Goal: Transaction & Acquisition: Book appointment/travel/reservation

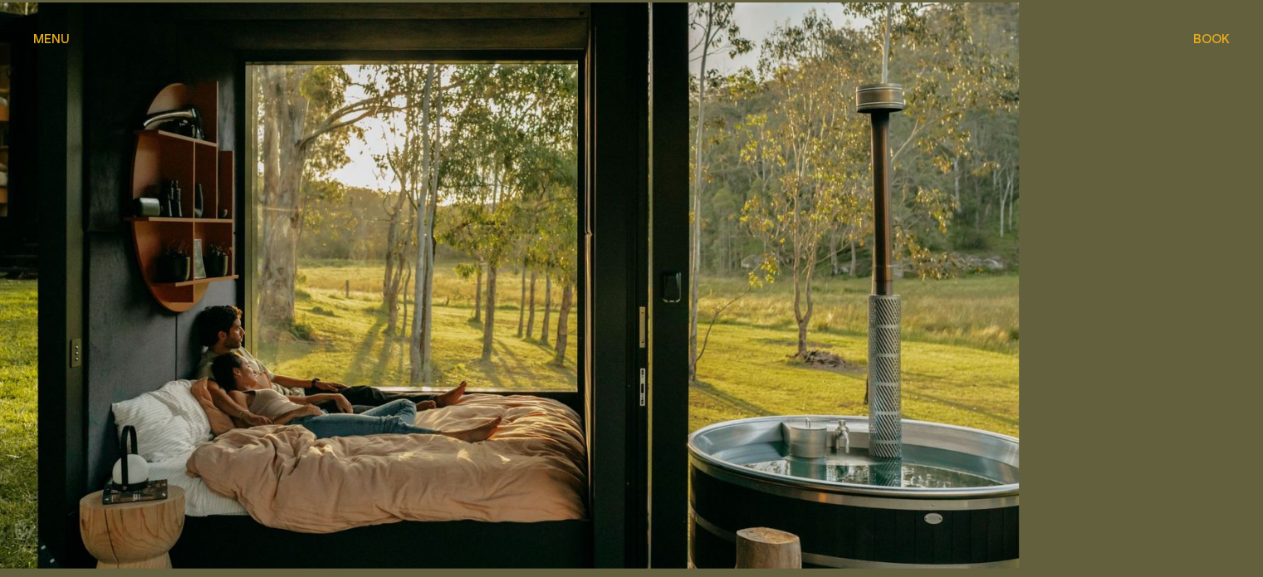
scroll to position [4544, 0]
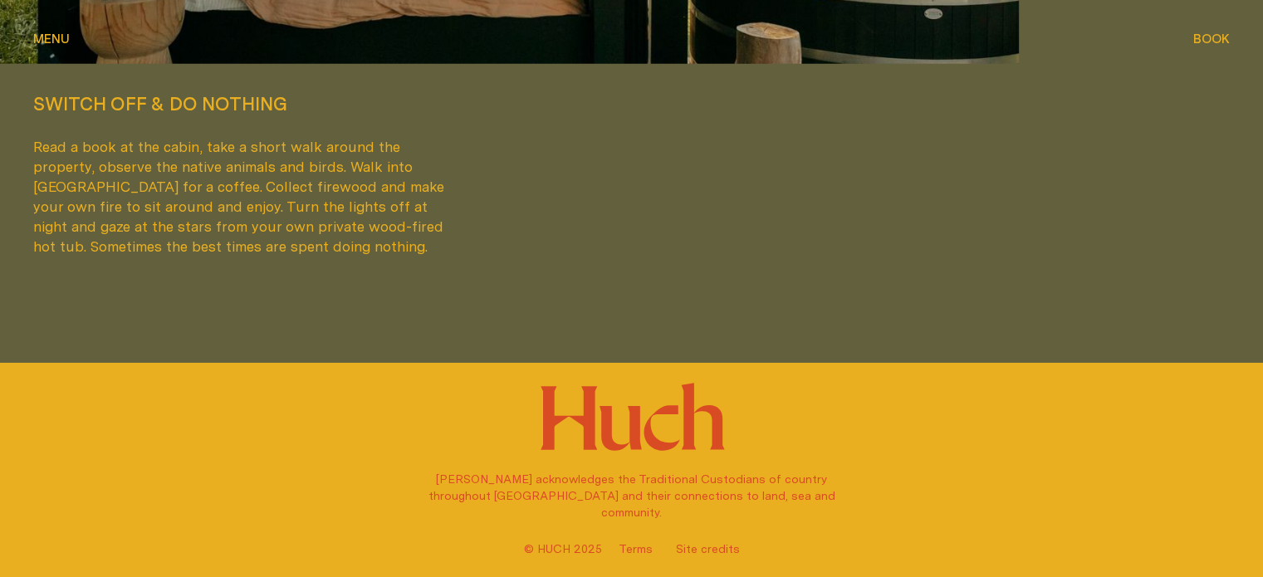
click at [1206, 34] on span "Book" at bounding box center [1211, 38] width 37 height 12
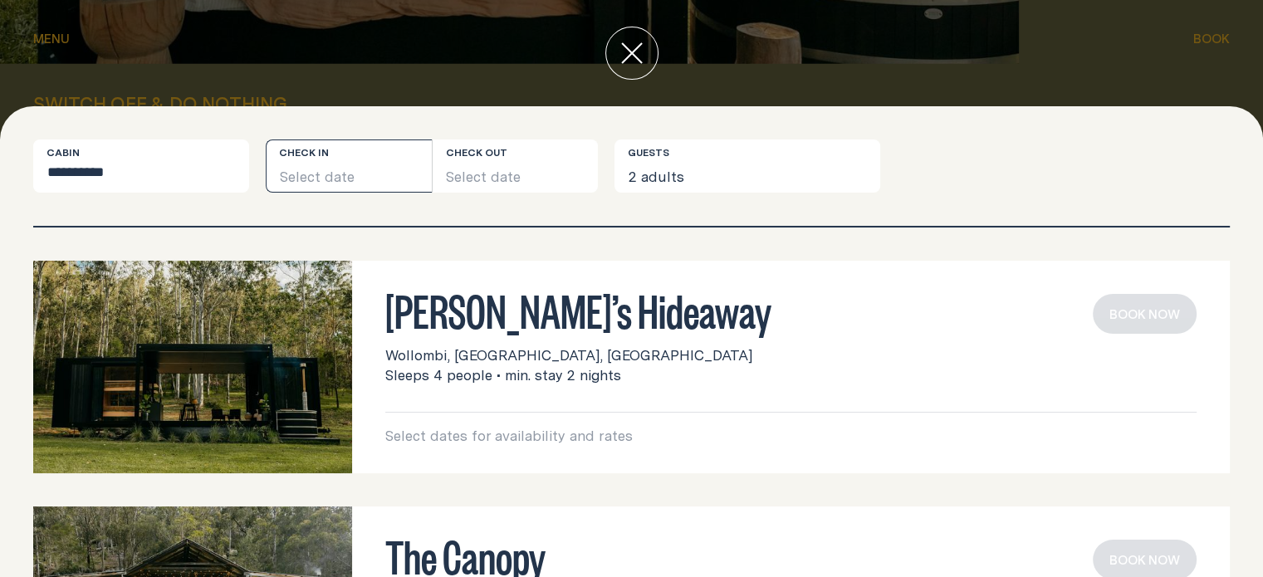
click at [328, 176] on button "Select date" at bounding box center [349, 166] width 166 height 53
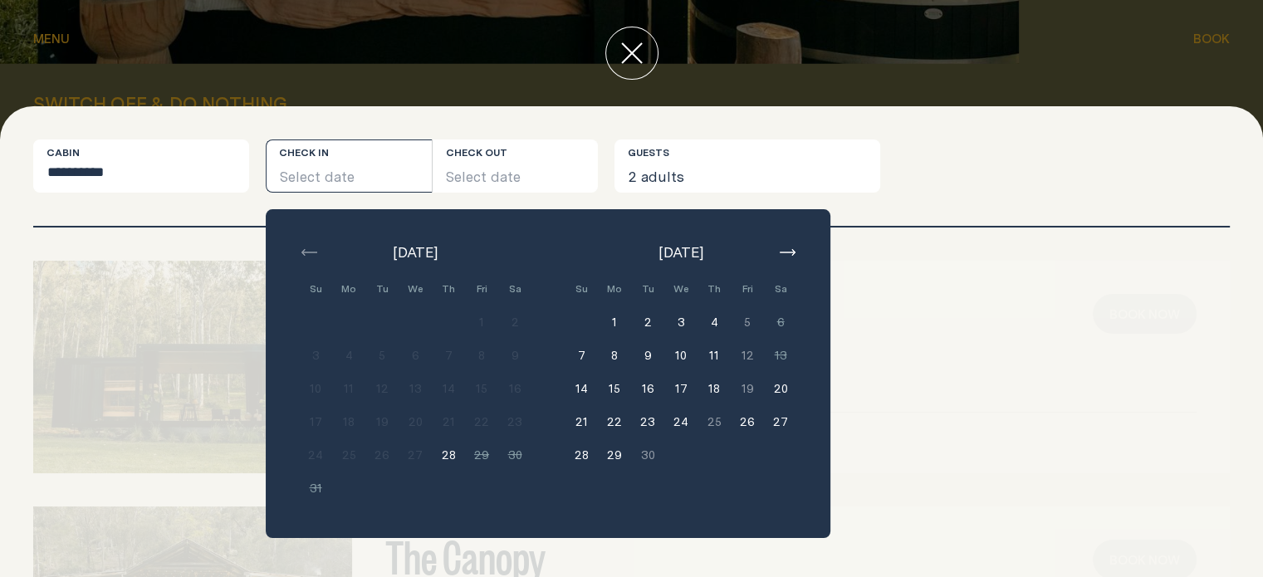
click at [578, 389] on button "14" at bounding box center [581, 388] width 33 height 33
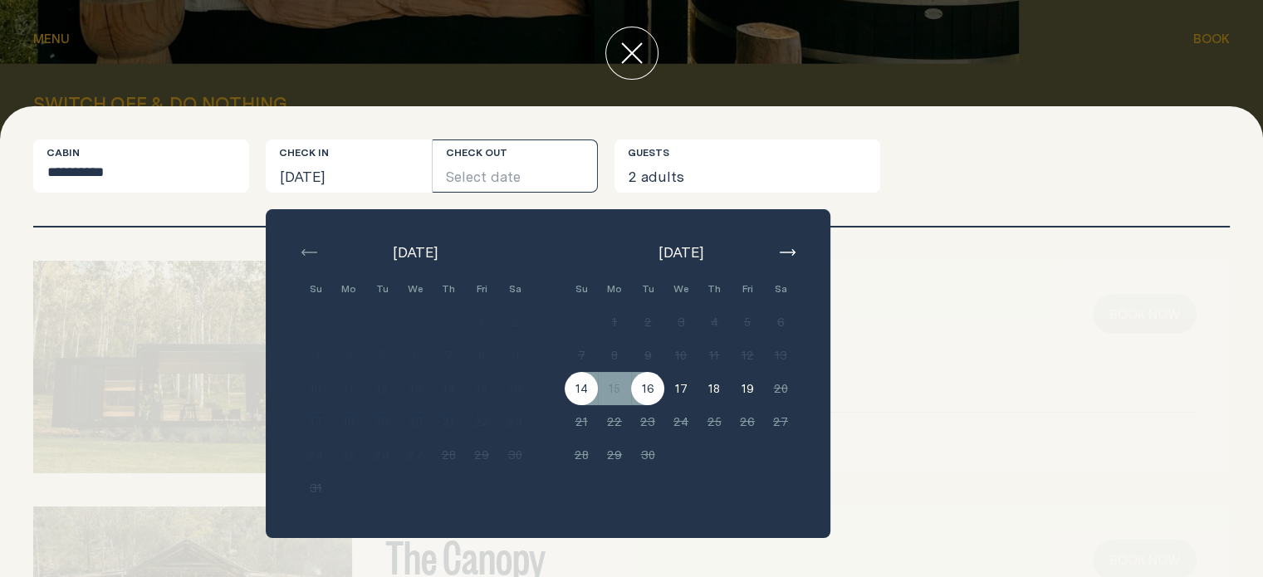
click at [649, 386] on button "16" at bounding box center [647, 388] width 33 height 33
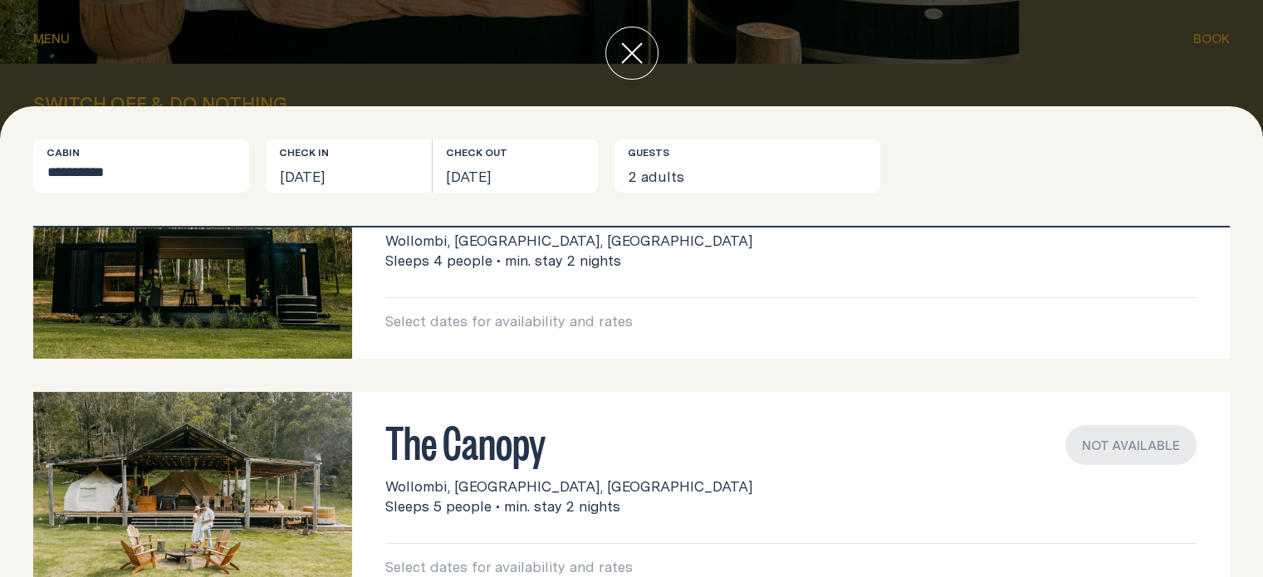
scroll to position [420, 0]
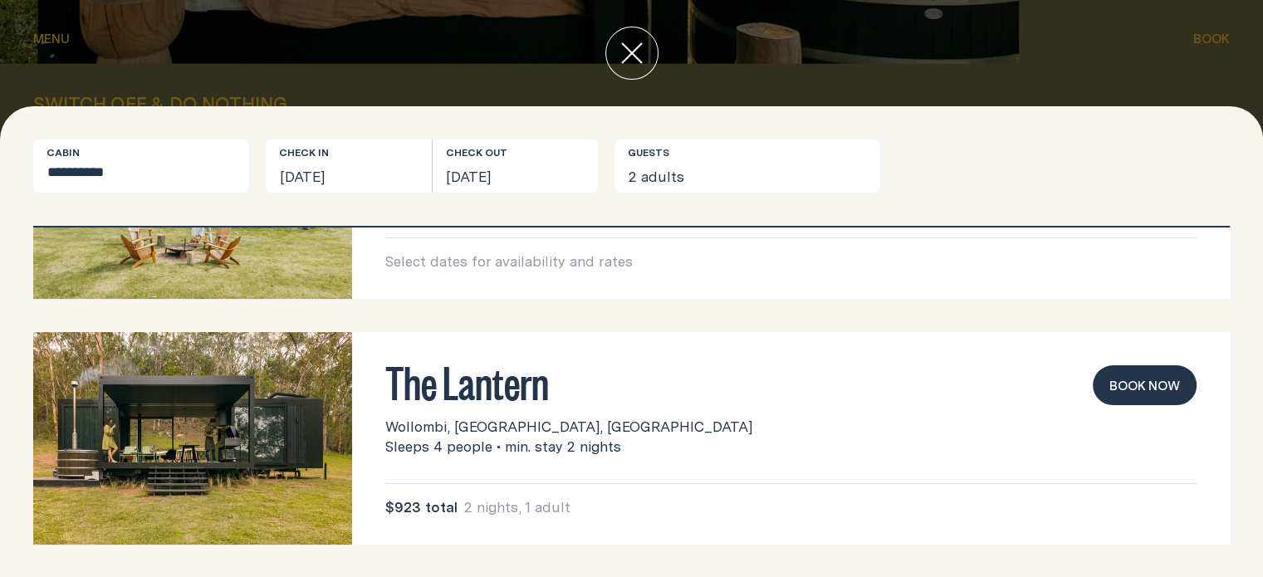
click at [636, 61] on icon "close" at bounding box center [632, 53] width 22 height 22
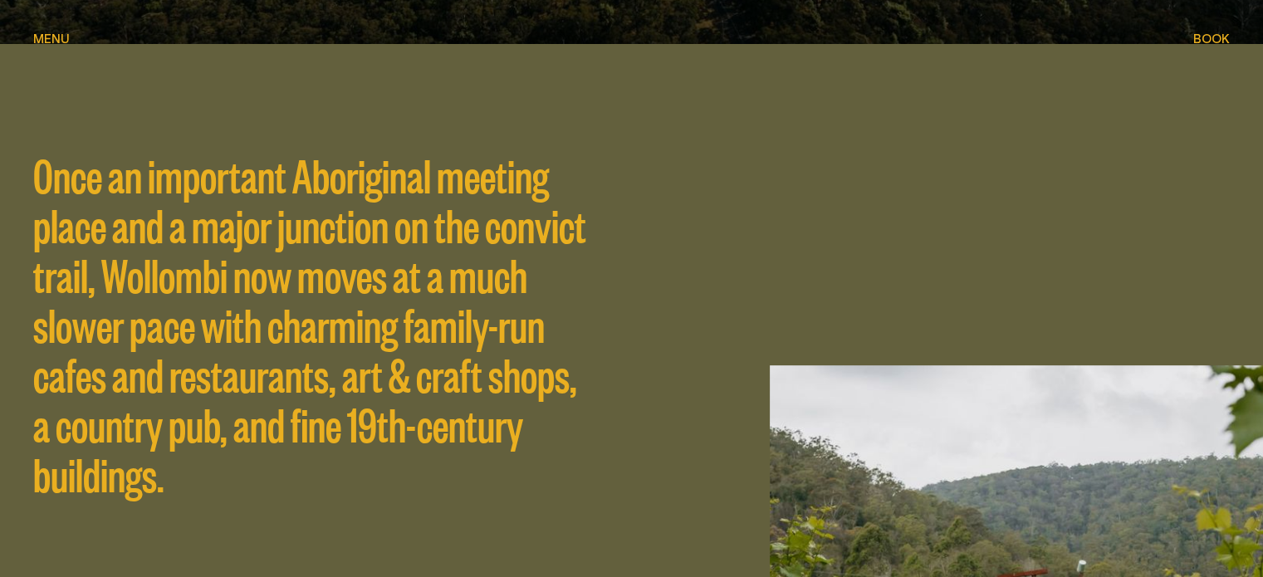
scroll to position [0, 0]
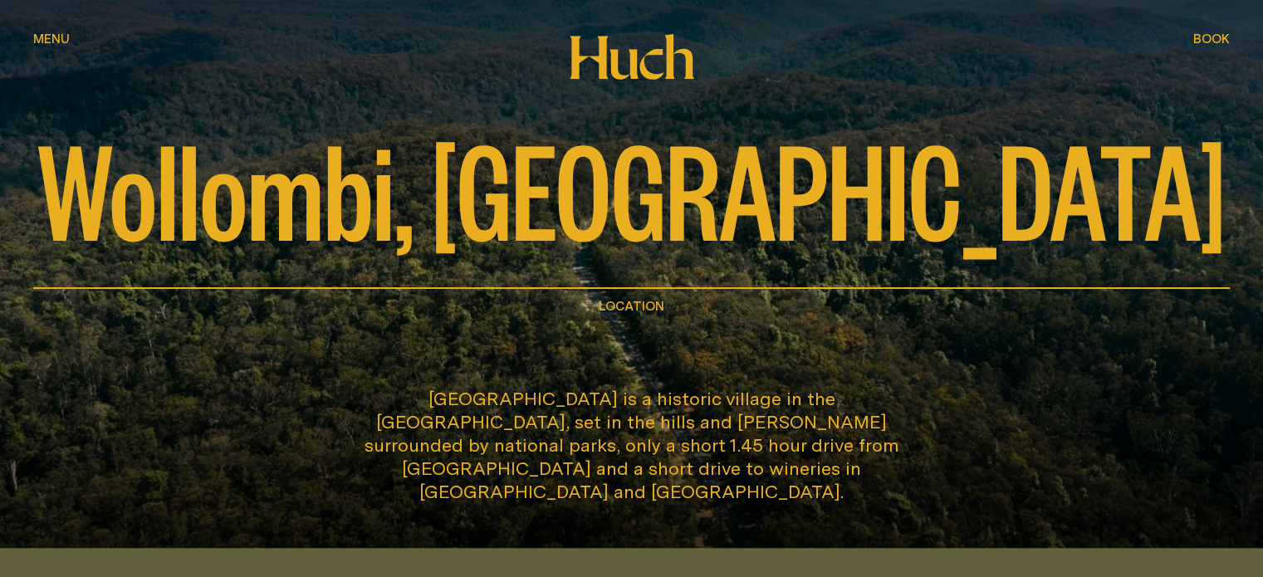
click at [50, 31] on button "Menu Menu" at bounding box center [51, 40] width 37 height 20
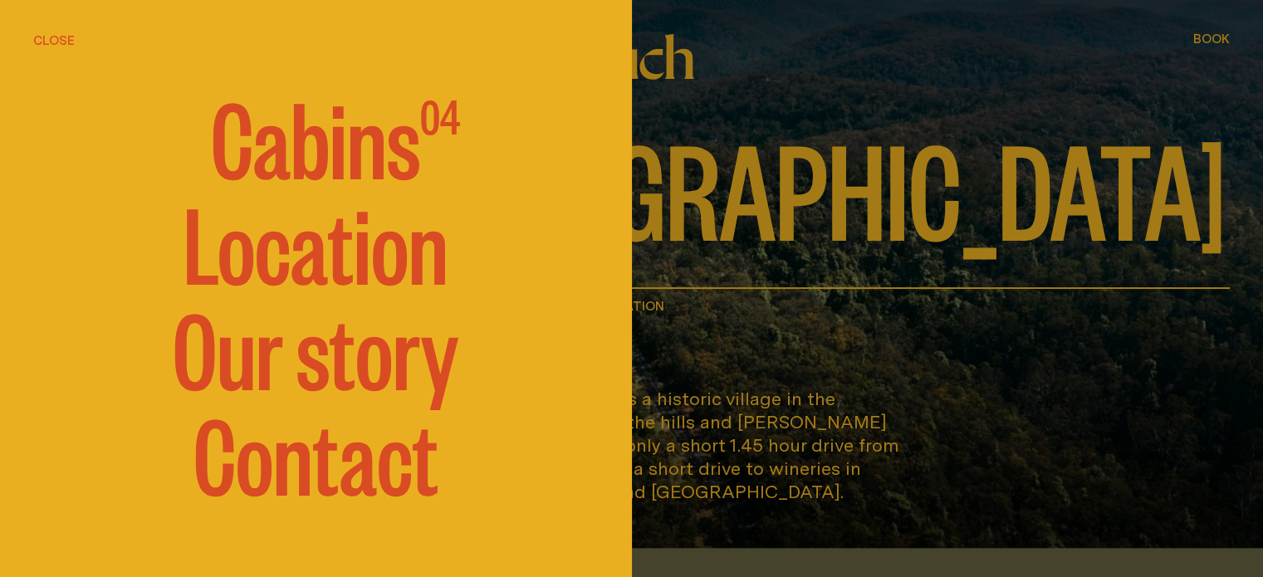
click at [316, 149] on span "Cabins" at bounding box center [315, 136] width 209 height 100
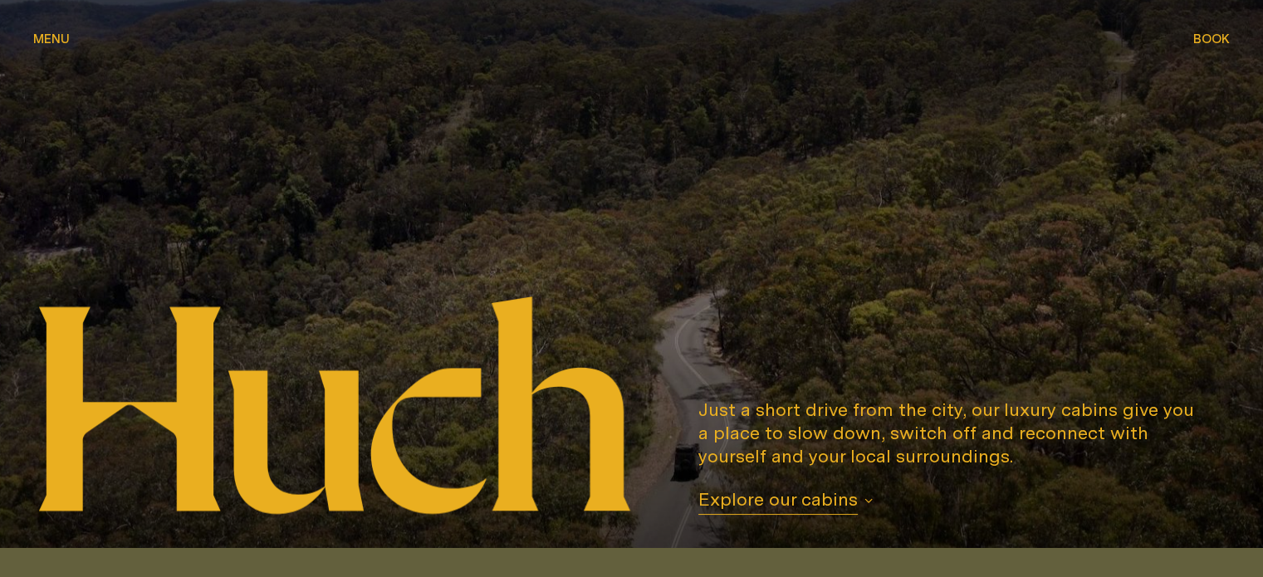
click at [827, 502] on span "Explore our cabins" at bounding box center [777, 500] width 159 height 27
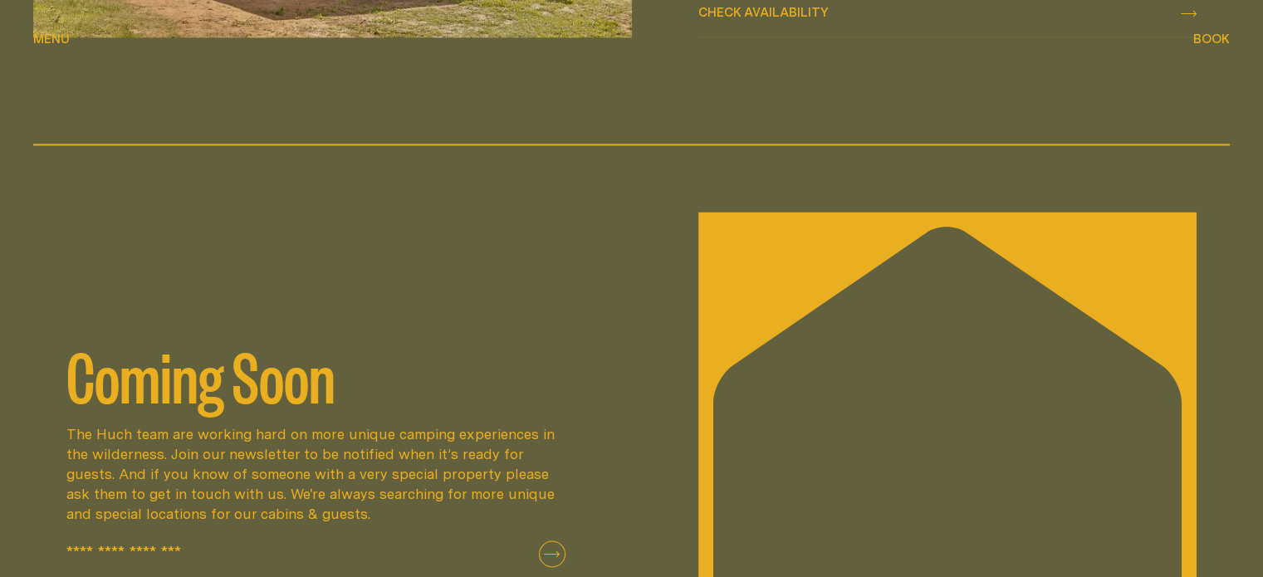
scroll to position [2063, 0]
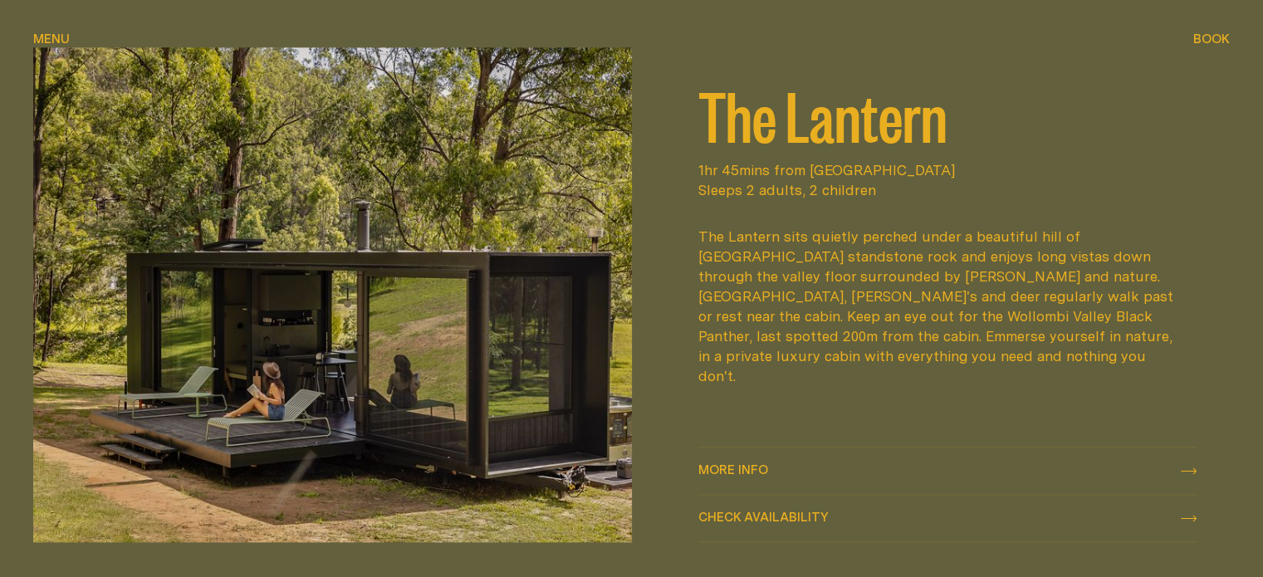
click at [1192, 470] on icon at bounding box center [1189, 471] width 16 height 7
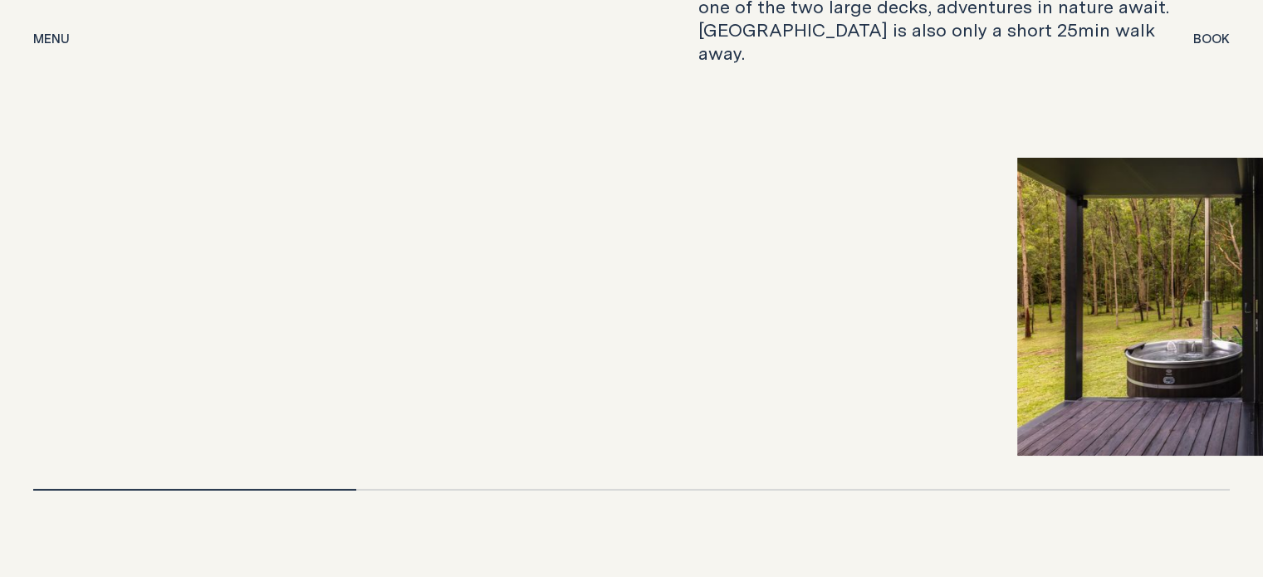
scroll to position [5933, 0]
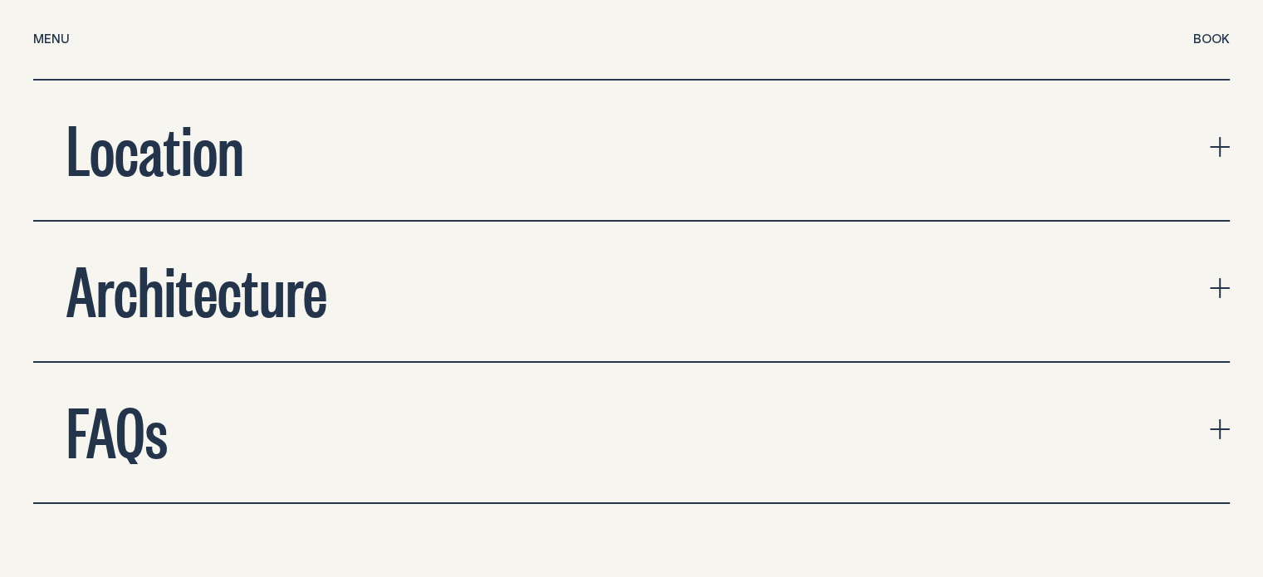
click at [1214, 363] on button "FAQs" at bounding box center [631, 433] width 1197 height 140
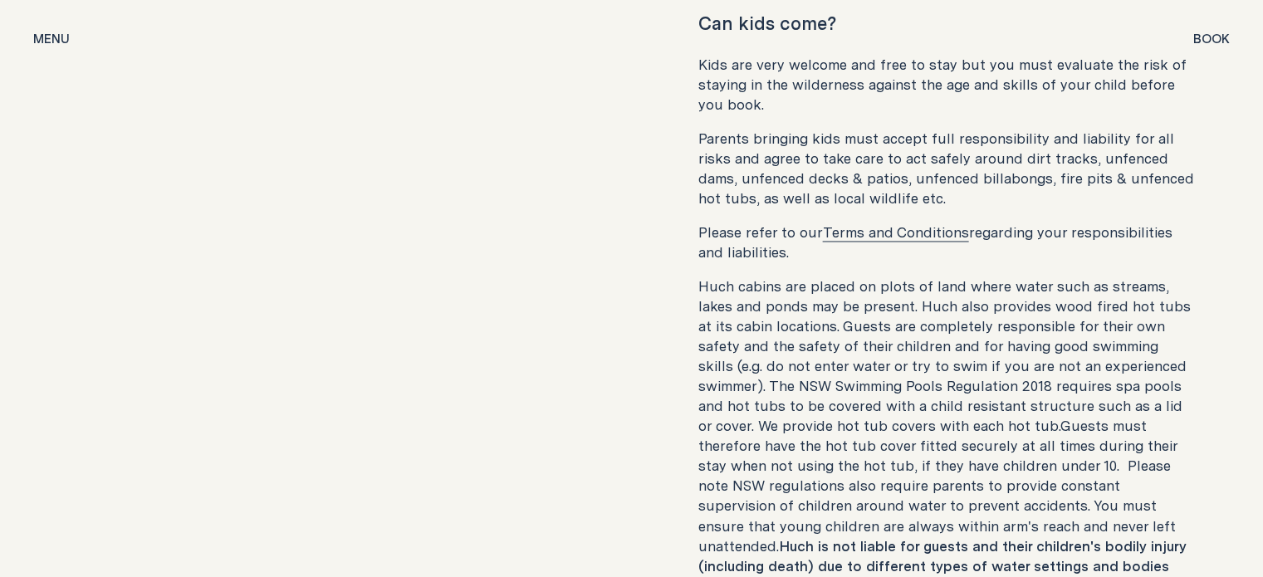
scroll to position [9467, 0]
